Goal: Find specific page/section: Find specific page/section

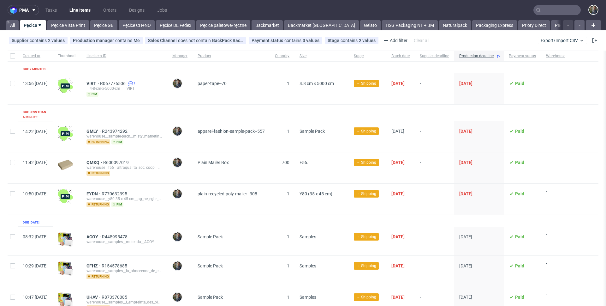
click at [40, 24] on use at bounding box center [40, 25] width 3 height 2
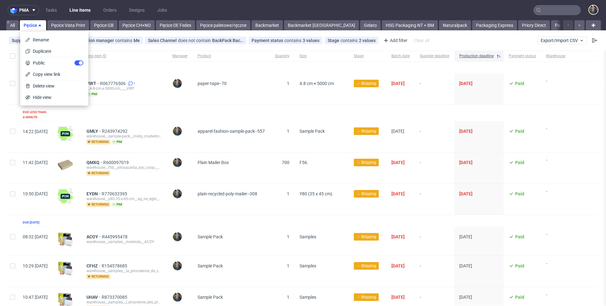
click at [204, 11] on nav "pma Tasks Line Items Orders Designs Jobs" at bounding box center [303, 10] width 606 height 20
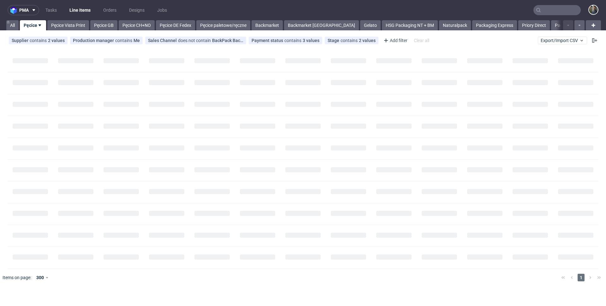
click at [561, 10] on input "text" at bounding box center [557, 10] width 47 height 10
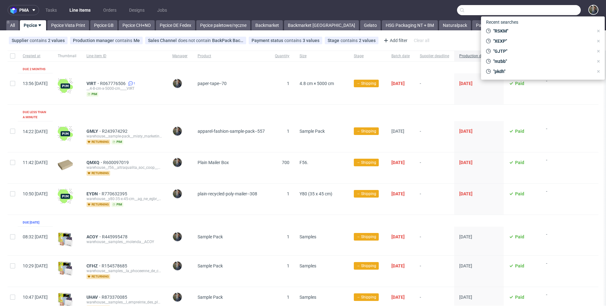
paste input "JNSY"
type input "JNSY"
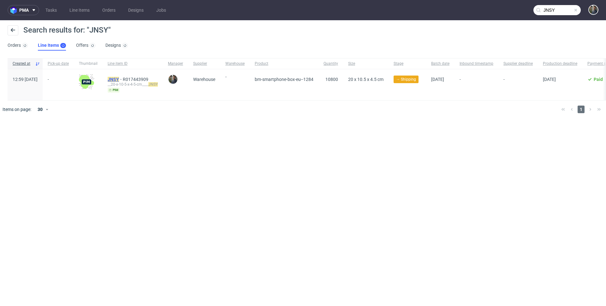
click at [119, 79] on mark "JNSY" at bounding box center [113, 79] width 11 height 5
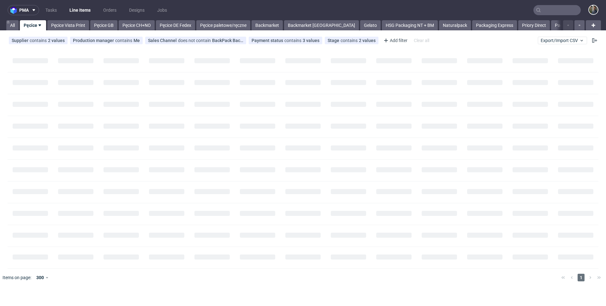
click at [544, 6] on input "text" at bounding box center [557, 10] width 47 height 10
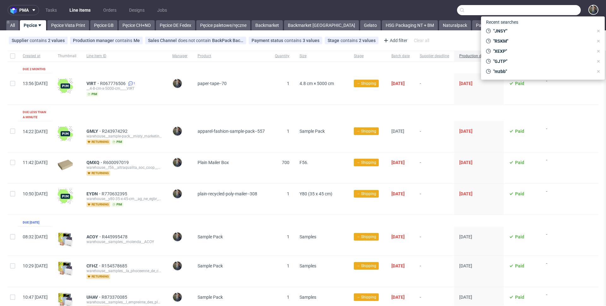
paste input "LRFH"
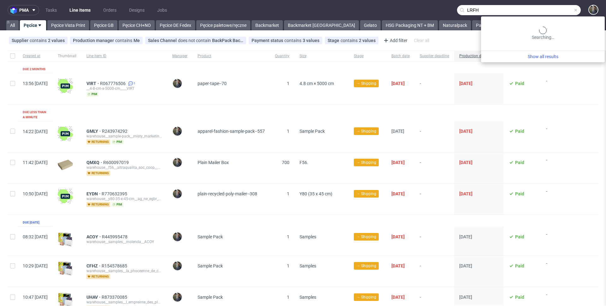
type input "LRFH"
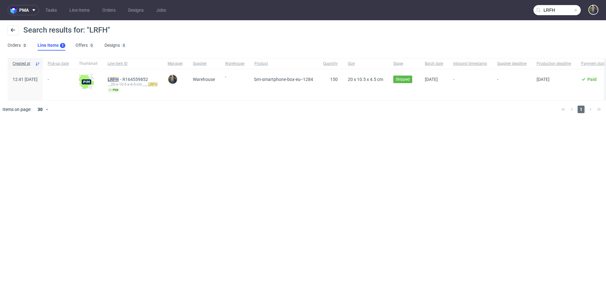
click at [119, 78] on mark "LRFH" at bounding box center [113, 79] width 11 height 5
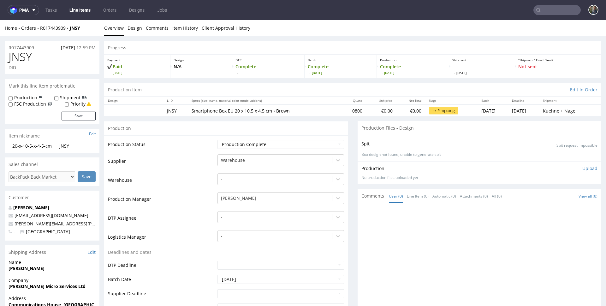
click at [24, 57] on span "JNSY" at bounding box center [20, 57] width 23 height 13
copy span "JNSY"
